Goal: Navigation & Orientation: Find specific page/section

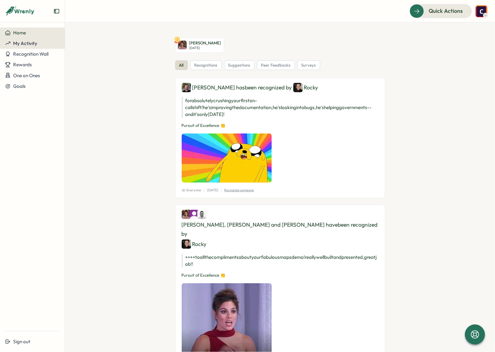
click at [35, 46] on span "My Activity" at bounding box center [25, 43] width 24 height 6
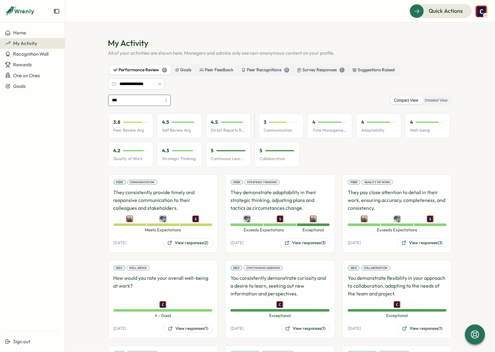
click at [148, 100] on input "***" at bounding box center [139, 100] width 63 height 11
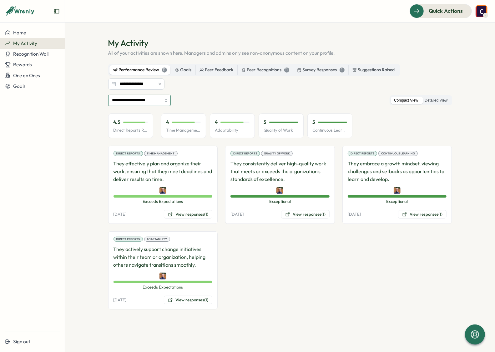
type input "**********"
click at [259, 70] on div "Peer Recognitions 11" at bounding box center [266, 70] width 48 height 7
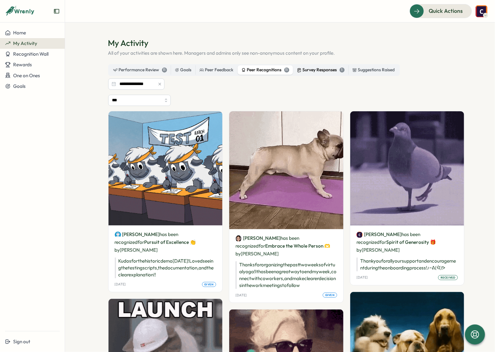
click at [301, 69] on div "Survey Responses 1" at bounding box center [321, 70] width 48 height 7
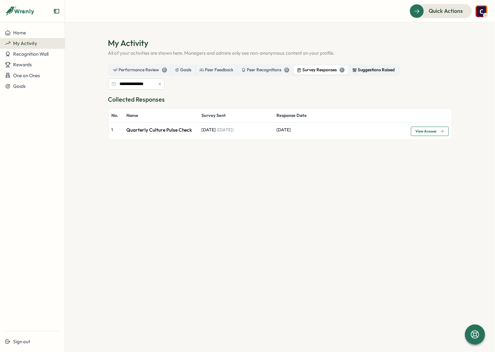
click at [365, 69] on div "Suggestions Raised" at bounding box center [374, 70] width 43 height 7
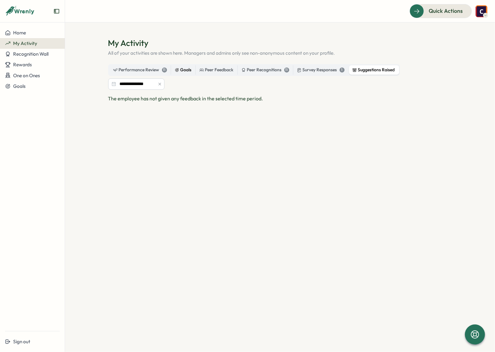
click at [178, 74] on label "Goals" at bounding box center [183, 69] width 24 height 9
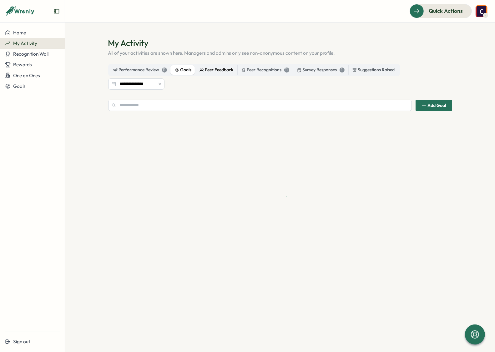
click at [223, 68] on div "Peer Feedback" at bounding box center [217, 70] width 34 height 7
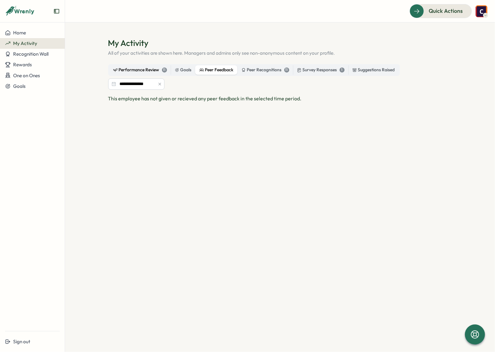
click at [157, 73] on div "Performance Review 11" at bounding box center [140, 70] width 54 height 7
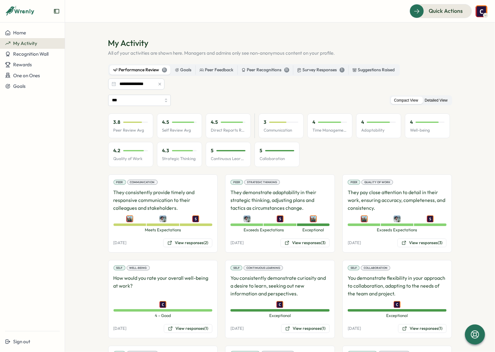
click at [439, 99] on label "Detailed View" at bounding box center [436, 101] width 29 height 8
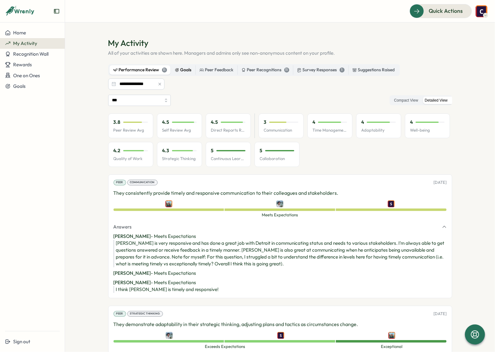
click at [183, 67] on div "Goals" at bounding box center [183, 70] width 17 height 7
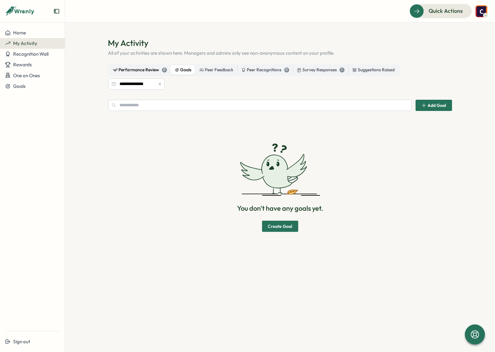
click at [127, 69] on div "Performance Review 11" at bounding box center [140, 70] width 54 height 7
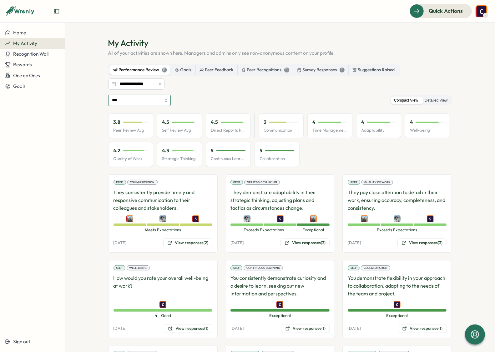
click at [134, 102] on input "***" at bounding box center [139, 100] width 63 height 11
click at [177, 97] on div "*** Compact View Detailed View" at bounding box center [280, 100] width 344 height 11
click at [222, 68] on div "Peer Feedback" at bounding box center [217, 70] width 34 height 7
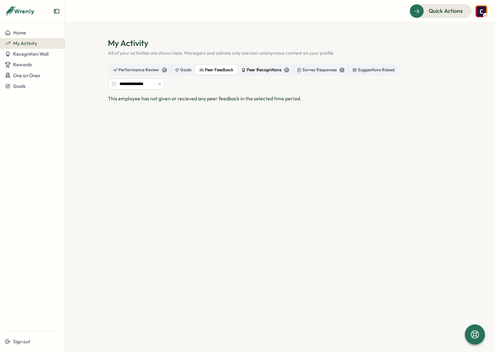
click at [261, 66] on label "Peer Recognitions 11" at bounding box center [265, 69] width 55 height 9
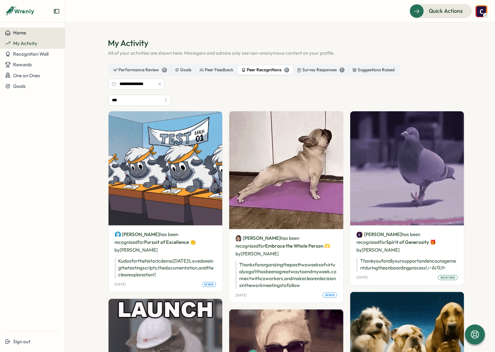
click at [33, 32] on div "Home" at bounding box center [32, 33] width 55 height 6
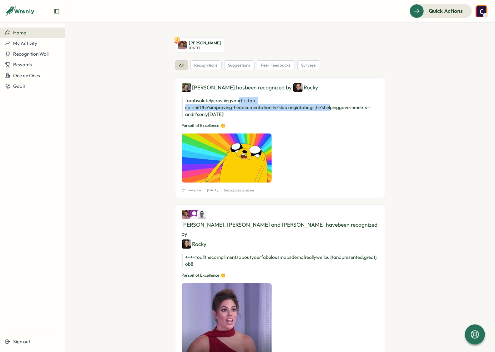
drag, startPoint x: 240, startPoint y: 100, endPoint x: 238, endPoint y: 108, distance: 8.0
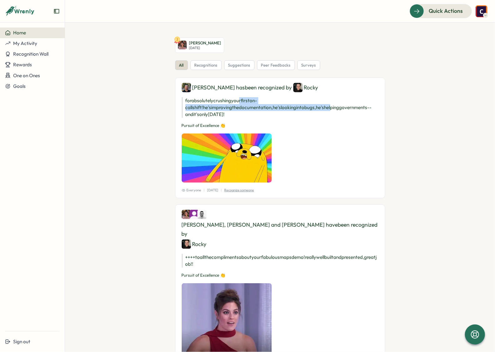
click at [238, 108] on p "for absolutely crushing your first on-call shift! he's improving the documentat…" at bounding box center [280, 107] width 197 height 21
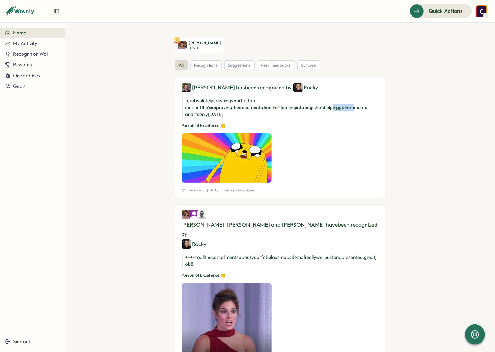
drag, startPoint x: 263, startPoint y: 110, endPoint x: 239, endPoint y: 107, distance: 24.0
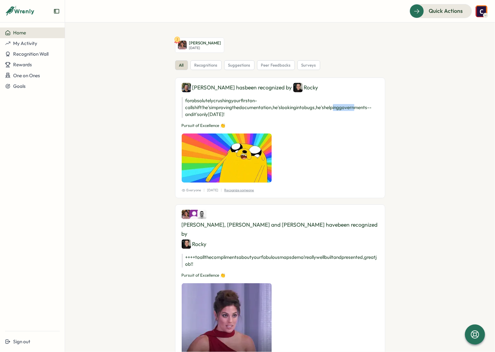
click at [239, 107] on p "for absolutely crushing your first on-call shift! he's improving the documentat…" at bounding box center [280, 107] width 197 height 21
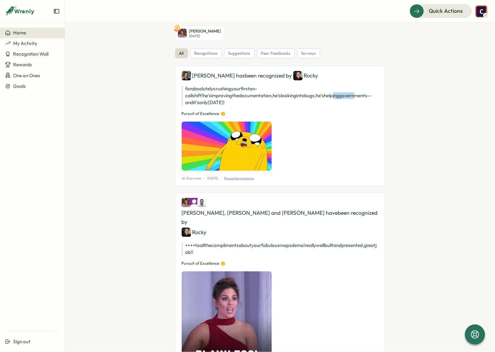
scroll to position [141, 0]
